Goal: Information Seeking & Learning: Find specific page/section

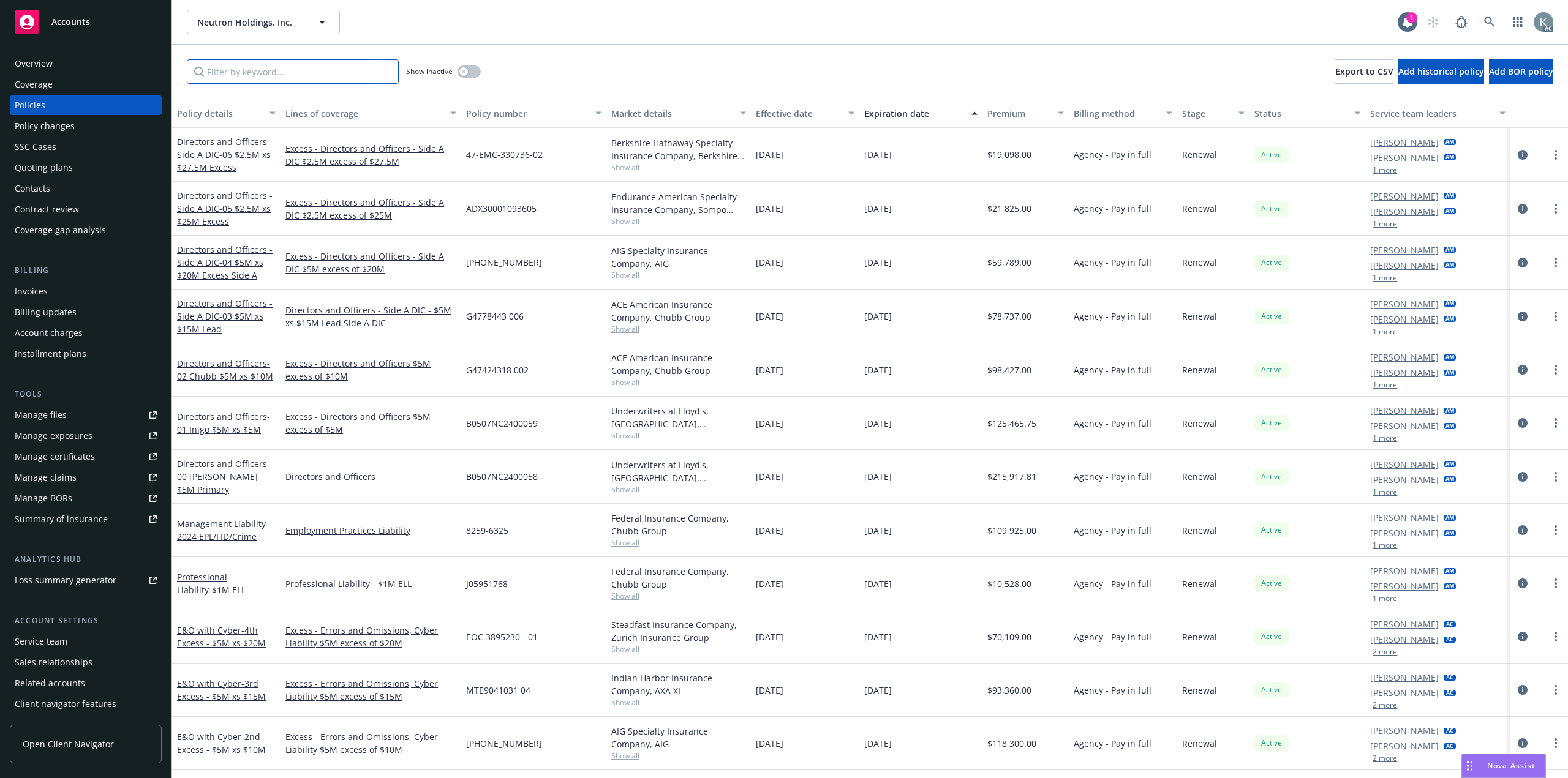
click at [325, 73] on input "Filter by keyword..." at bounding box center [293, 72] width 212 height 25
type input "g"
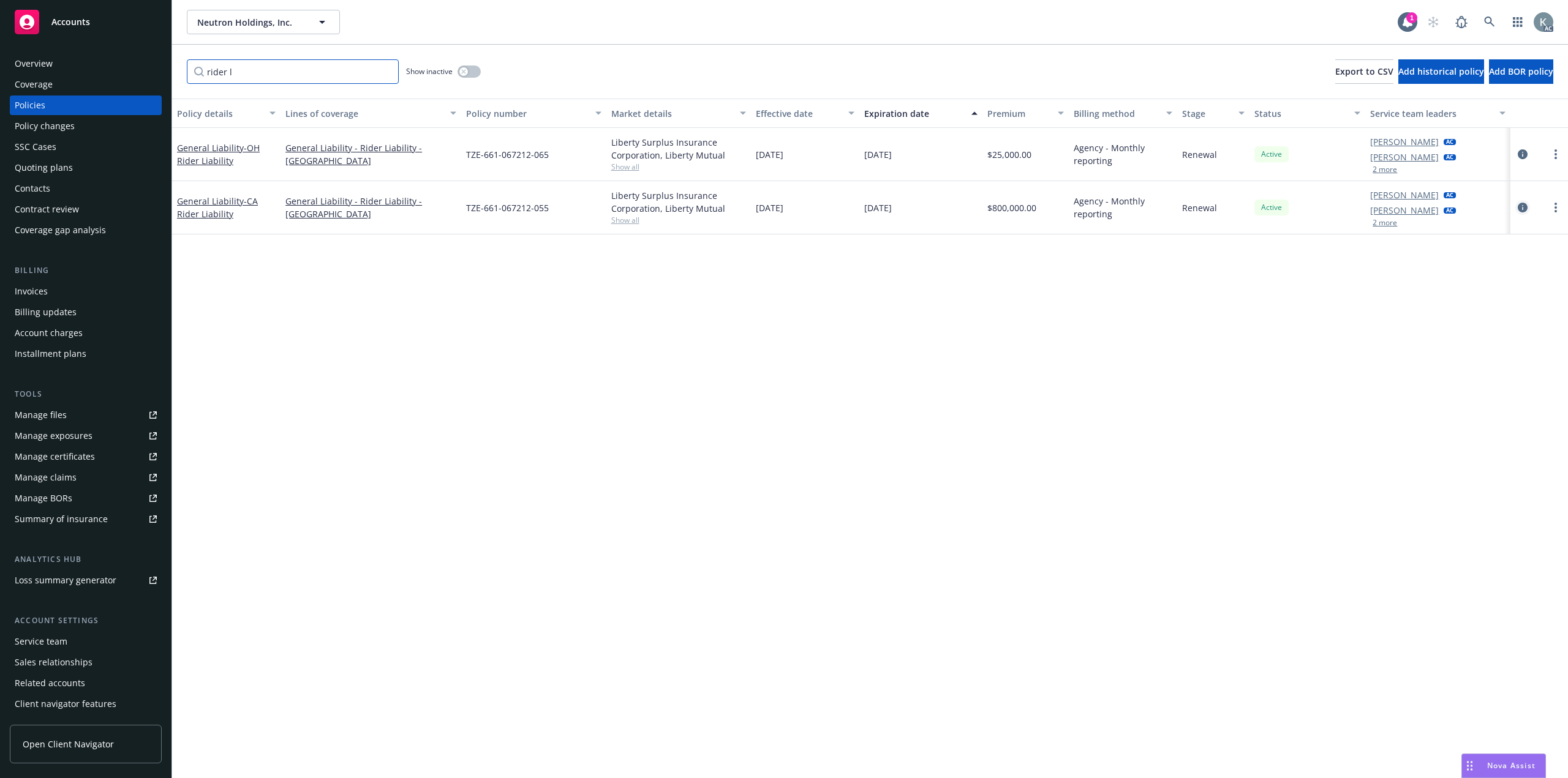
type input "rider l"
click at [1525, 203] on icon "circleInformation" at bounding box center [1523, 208] width 10 height 10
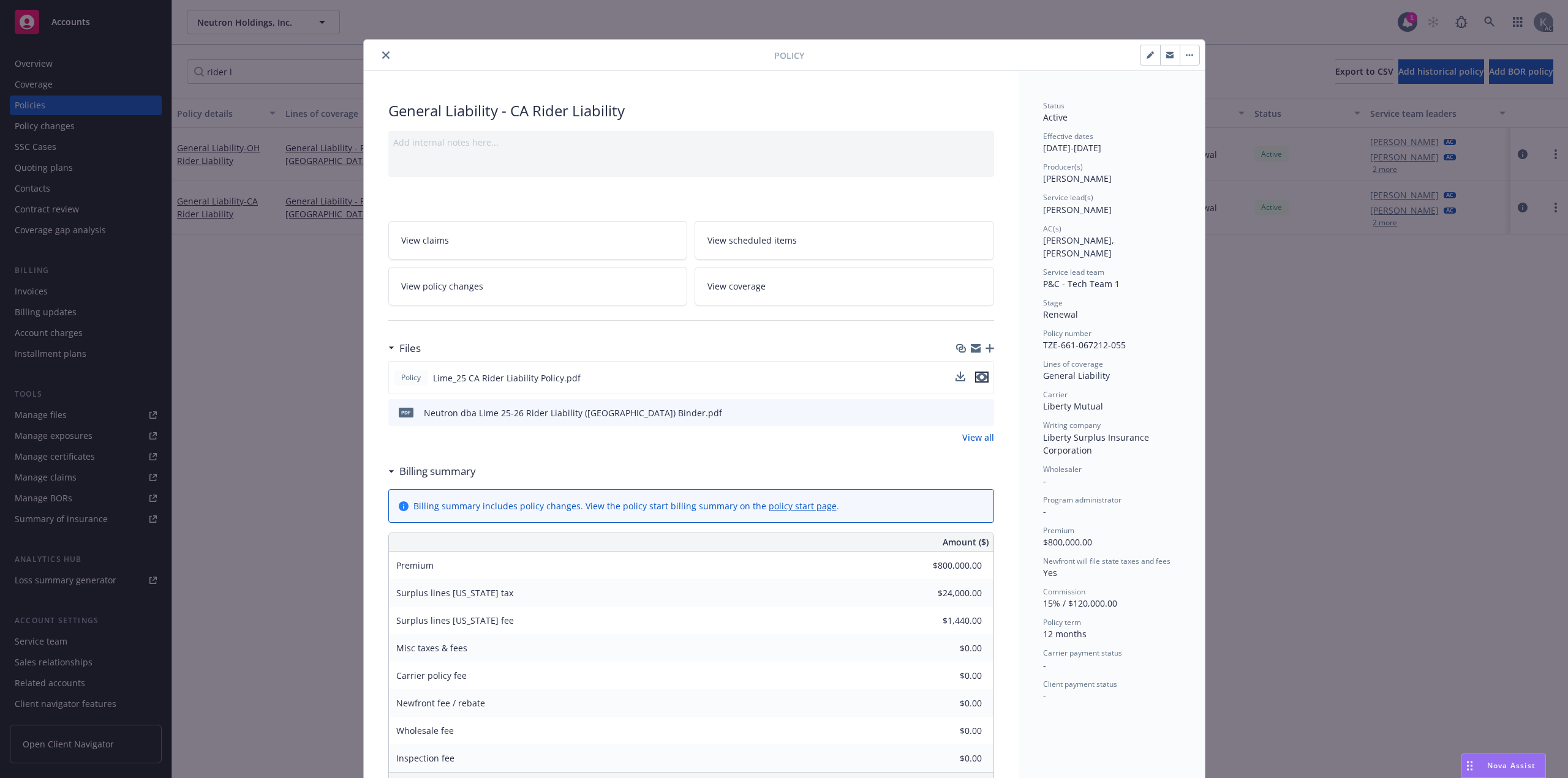
click at [980, 373] on icon "preview file" at bounding box center [981, 377] width 11 height 8
click at [383, 55] on button "close" at bounding box center [386, 55] width 15 height 15
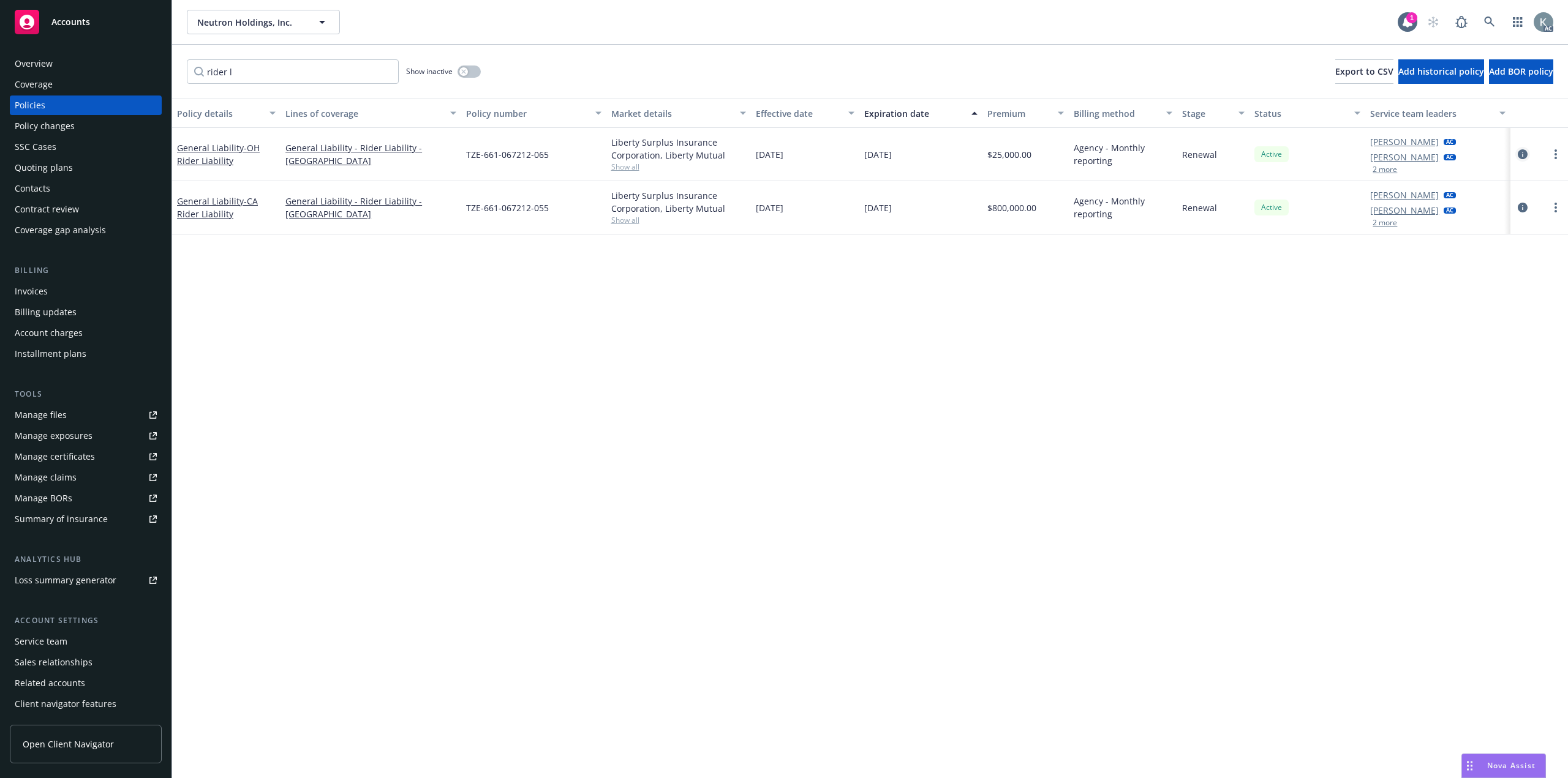
click at [1525, 150] on icon "circleInformation" at bounding box center [1523, 155] width 10 height 10
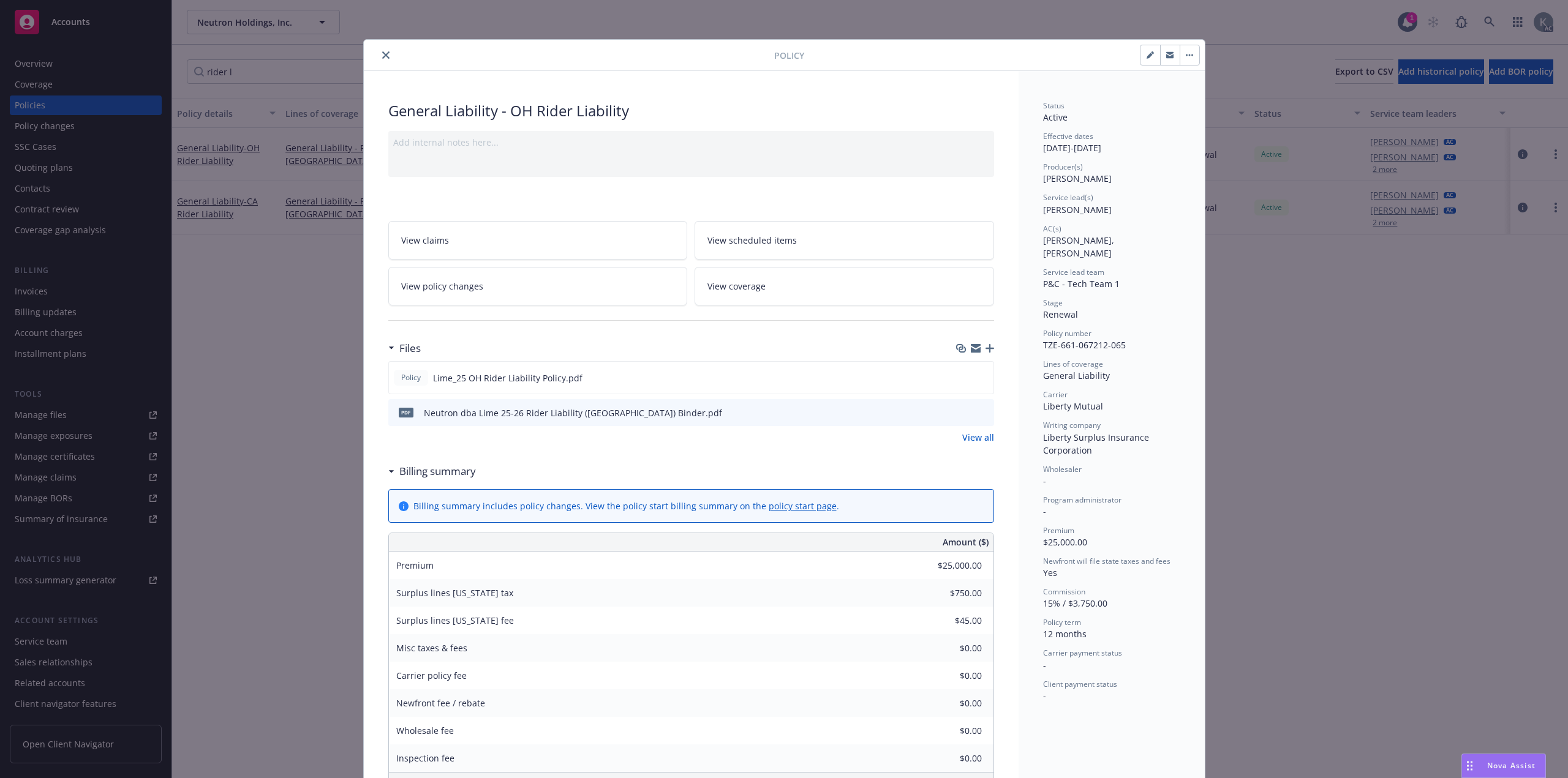
click at [984, 406] on button "preview file" at bounding box center [983, 411] width 13 height 11
click at [382, 52] on icon "close" at bounding box center [386, 55] width 7 height 7
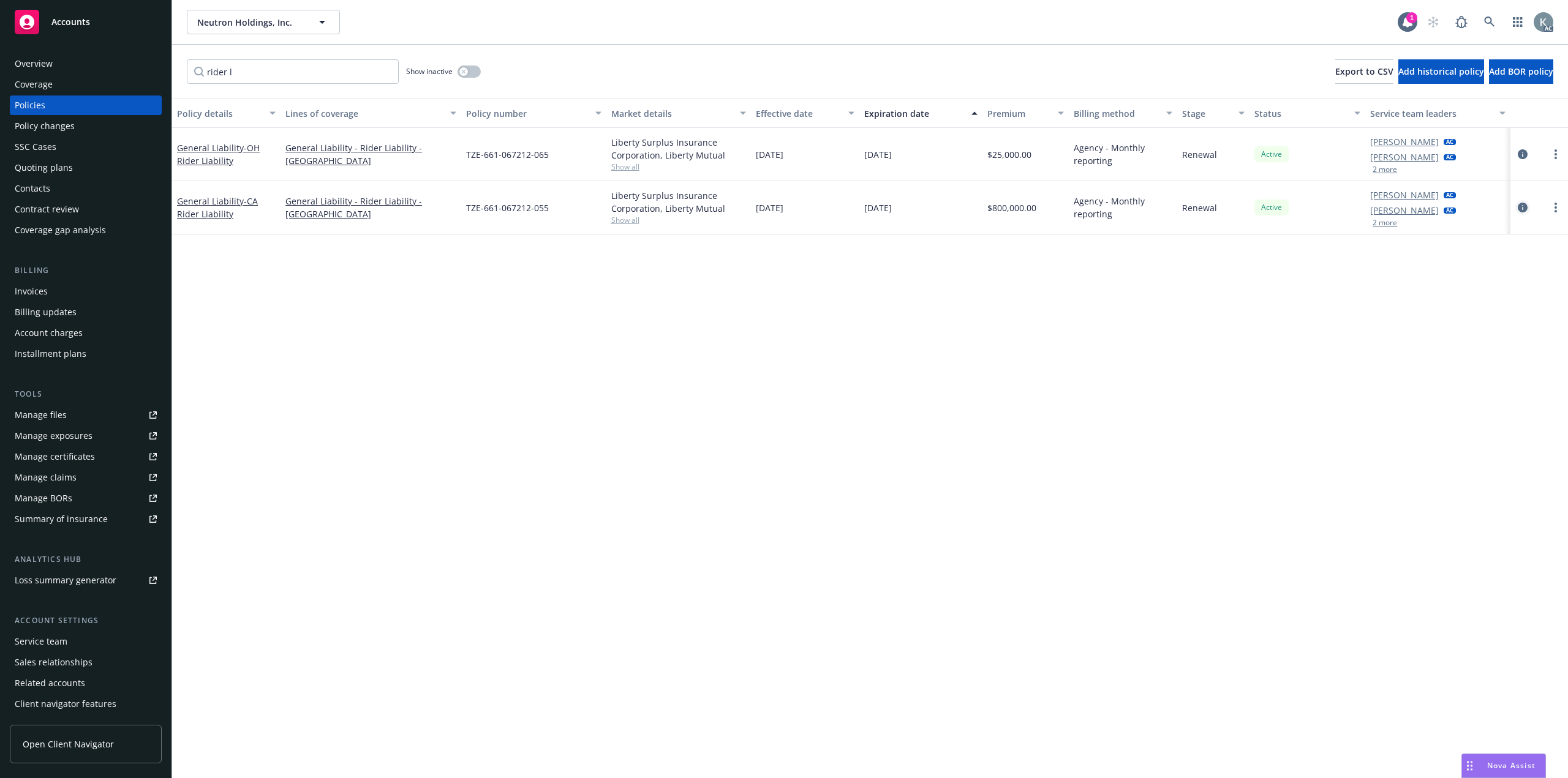
click at [1521, 203] on icon "circleInformation" at bounding box center [1523, 208] width 10 height 10
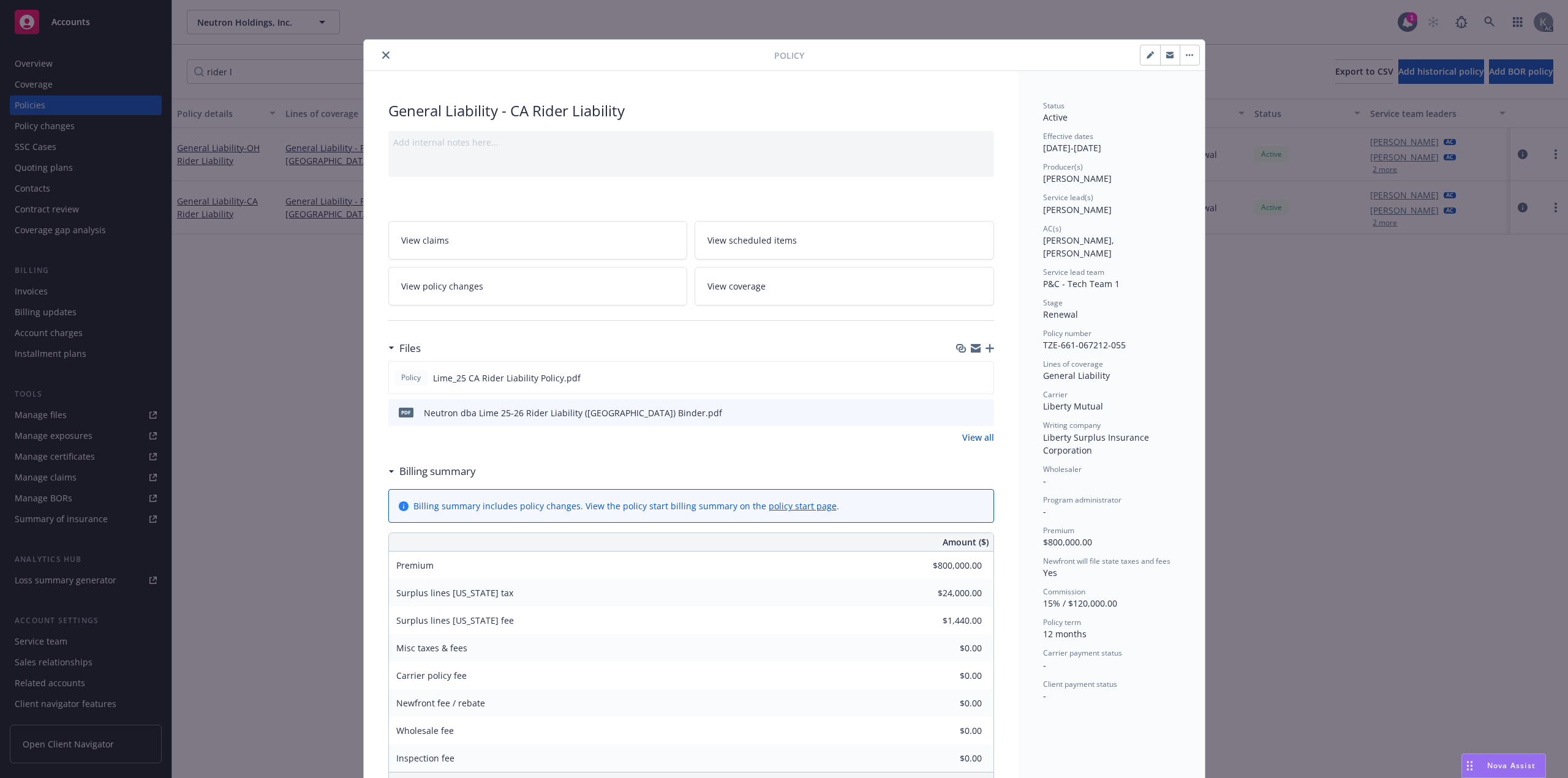
scroll to position [36, 0]
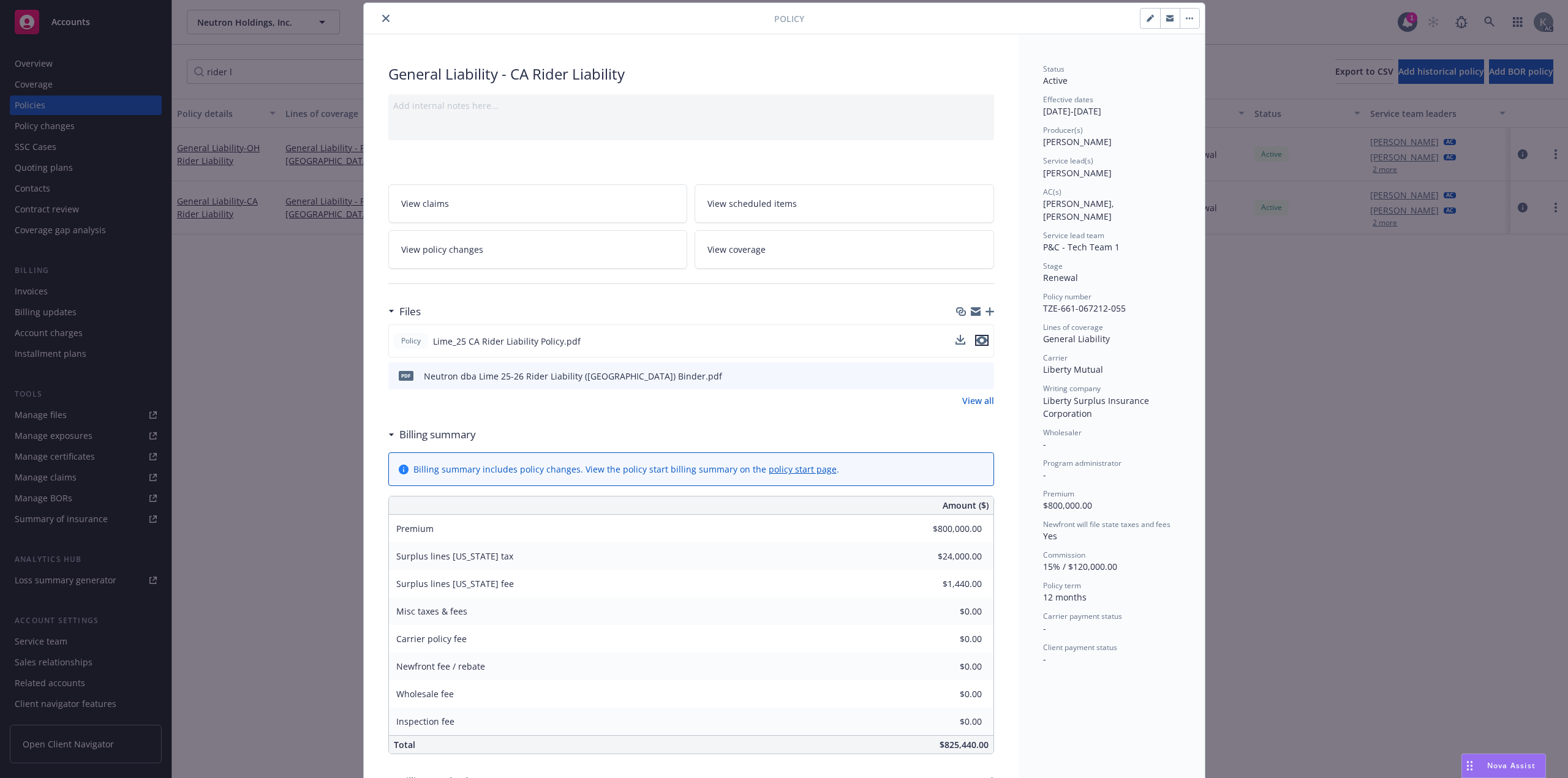
click at [983, 335] on button "preview file" at bounding box center [982, 340] width 13 height 11
click at [378, 13] on button "close" at bounding box center [386, 18] width 15 height 15
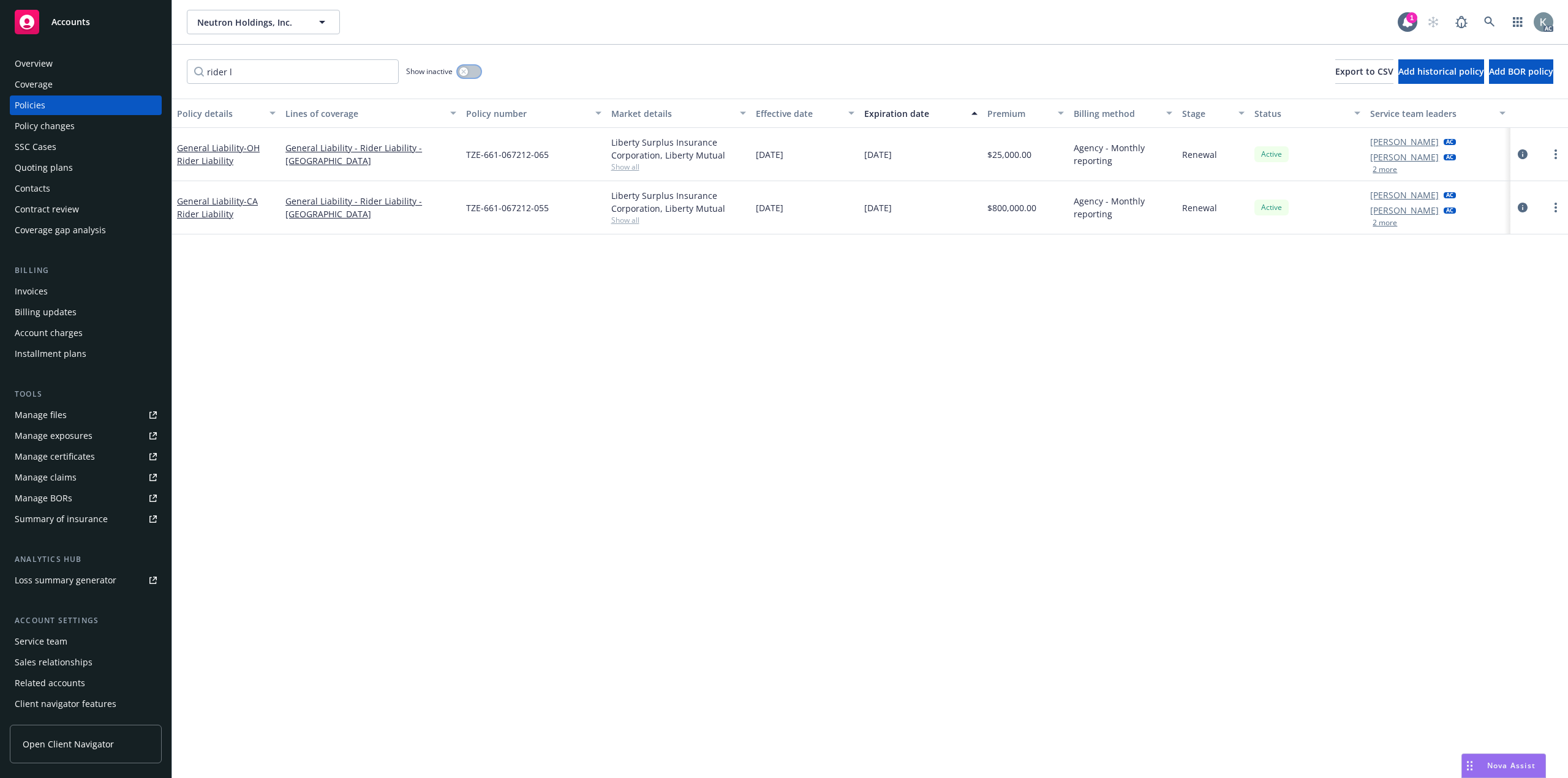
click at [470, 65] on button "button" at bounding box center [469, 71] width 23 height 12
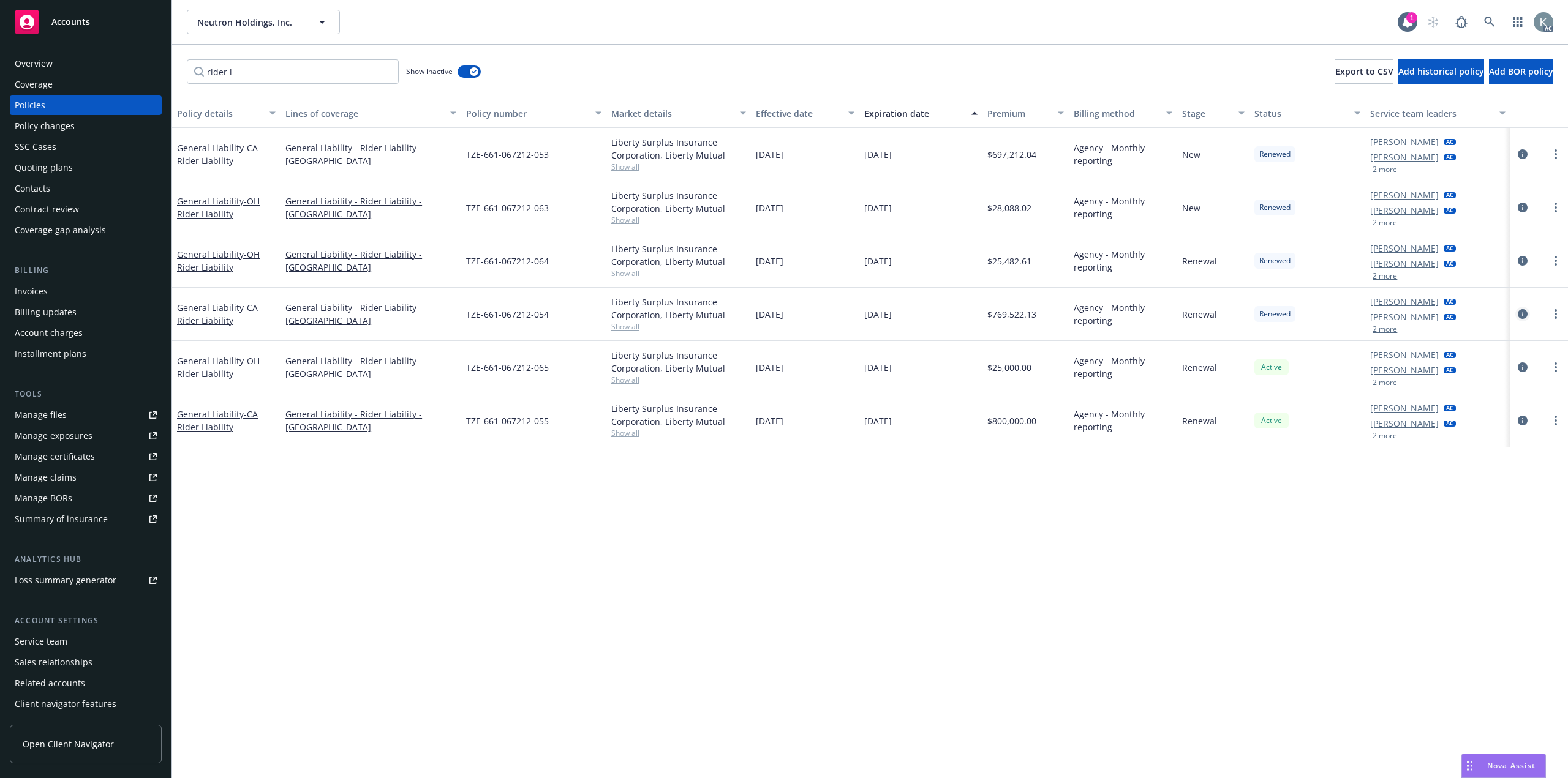
click at [1516, 307] on div at bounding box center [1540, 315] width 48 height 15
click at [1522, 310] on icon "circleInformation" at bounding box center [1523, 315] width 10 height 10
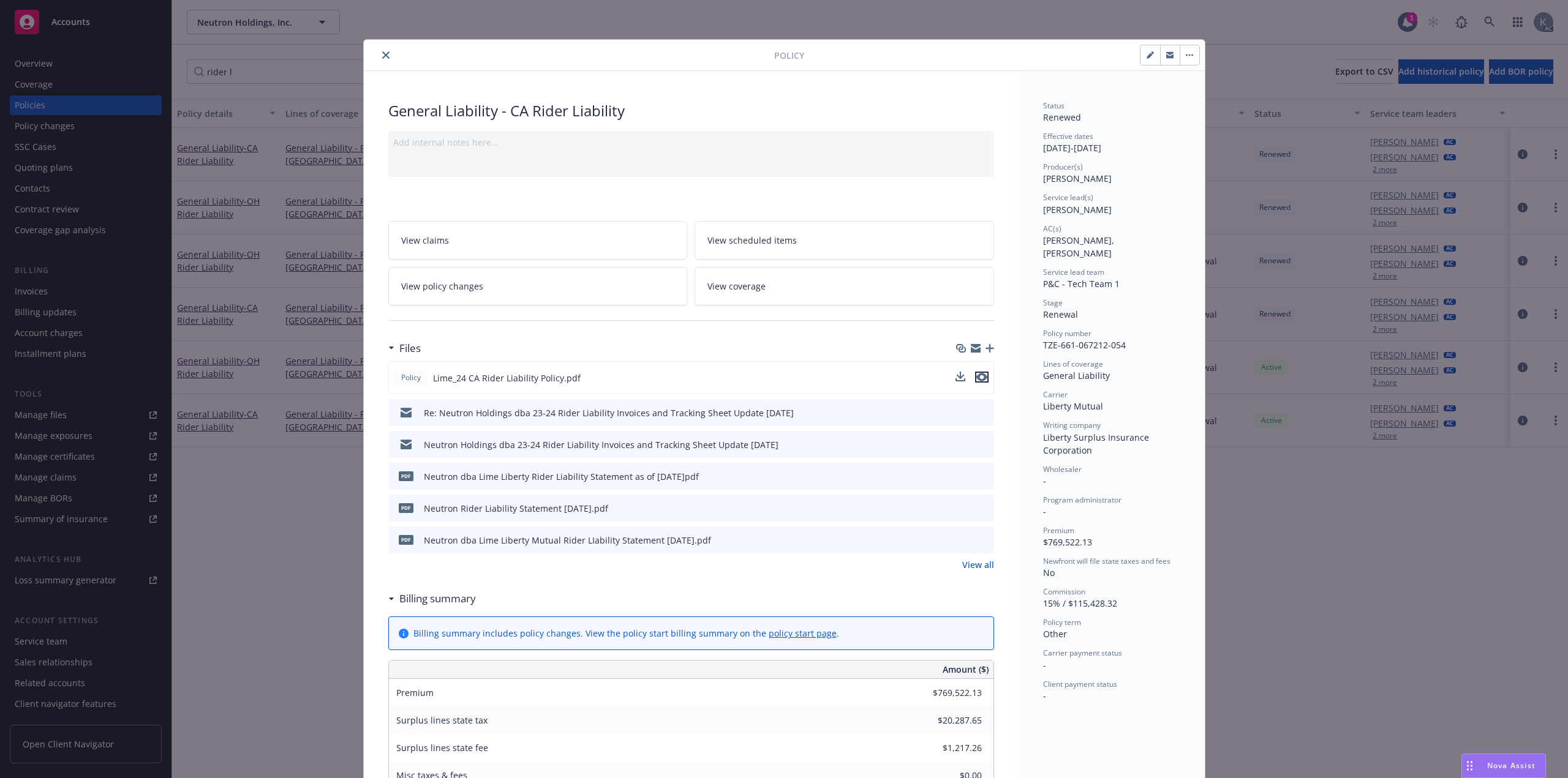
click at [982, 373] on icon "preview file" at bounding box center [981, 377] width 11 height 8
click at [382, 56] on icon "close" at bounding box center [386, 55] width 7 height 7
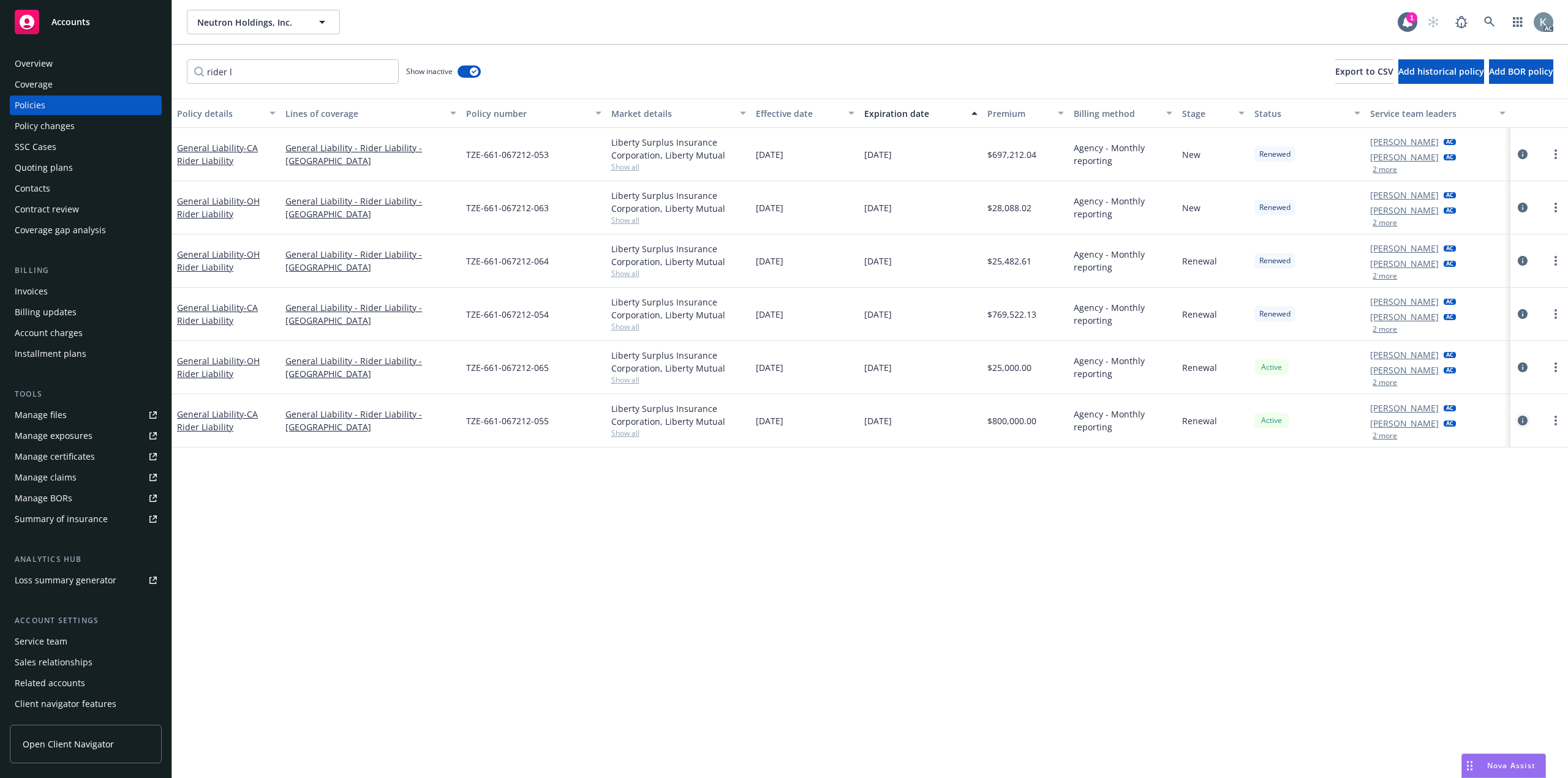
click at [1518, 415] on icon "circleInformation" at bounding box center [1523, 420] width 10 height 10
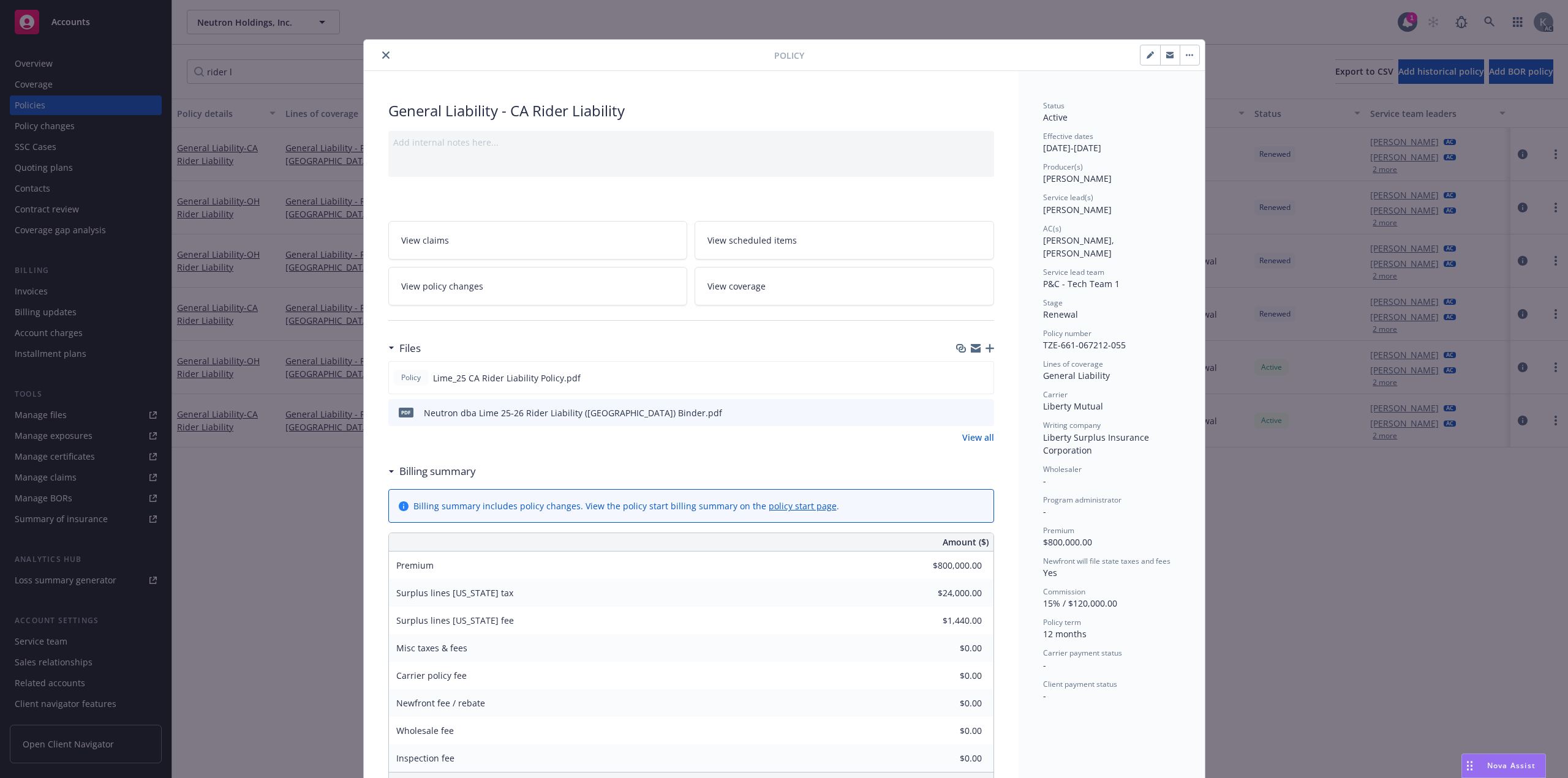
scroll to position [36, 0]
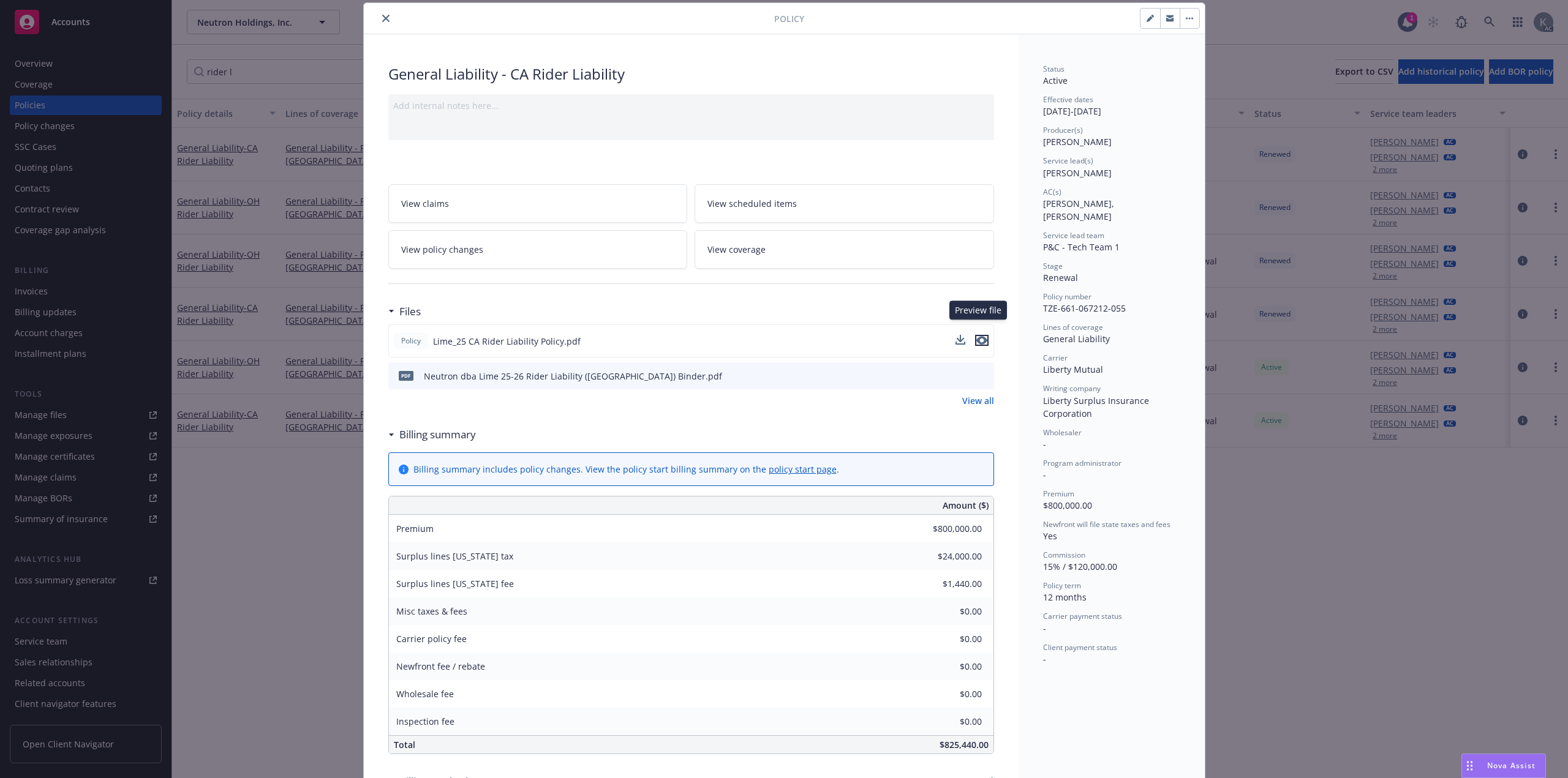
click at [979, 336] on icon "preview file" at bounding box center [981, 340] width 11 height 8
